Goal: Information Seeking & Learning: Learn about a topic

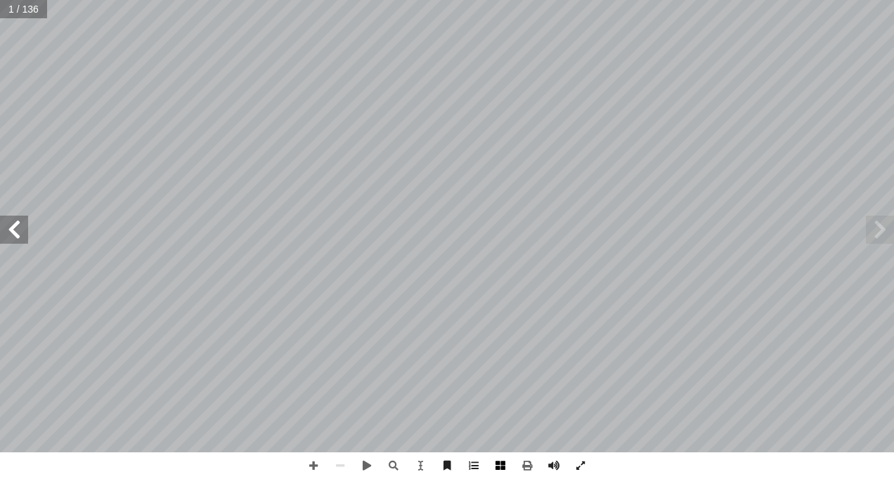
click at [504, 468] on span at bounding box center [500, 465] width 27 height 27
click at [332, 459] on span at bounding box center [340, 465] width 27 height 27
click at [4, 218] on span at bounding box center [14, 230] width 28 height 28
click at [14, 230] on span at bounding box center [14, 230] width 28 height 28
click at [309, 460] on span at bounding box center [313, 465] width 27 height 27
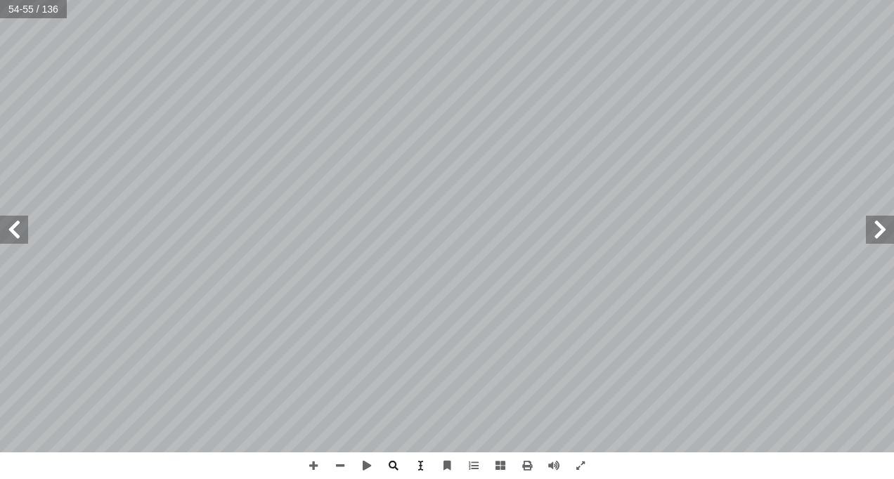
click at [11, 217] on span at bounding box center [14, 230] width 28 height 28
